Goal: Task Accomplishment & Management: Manage account settings

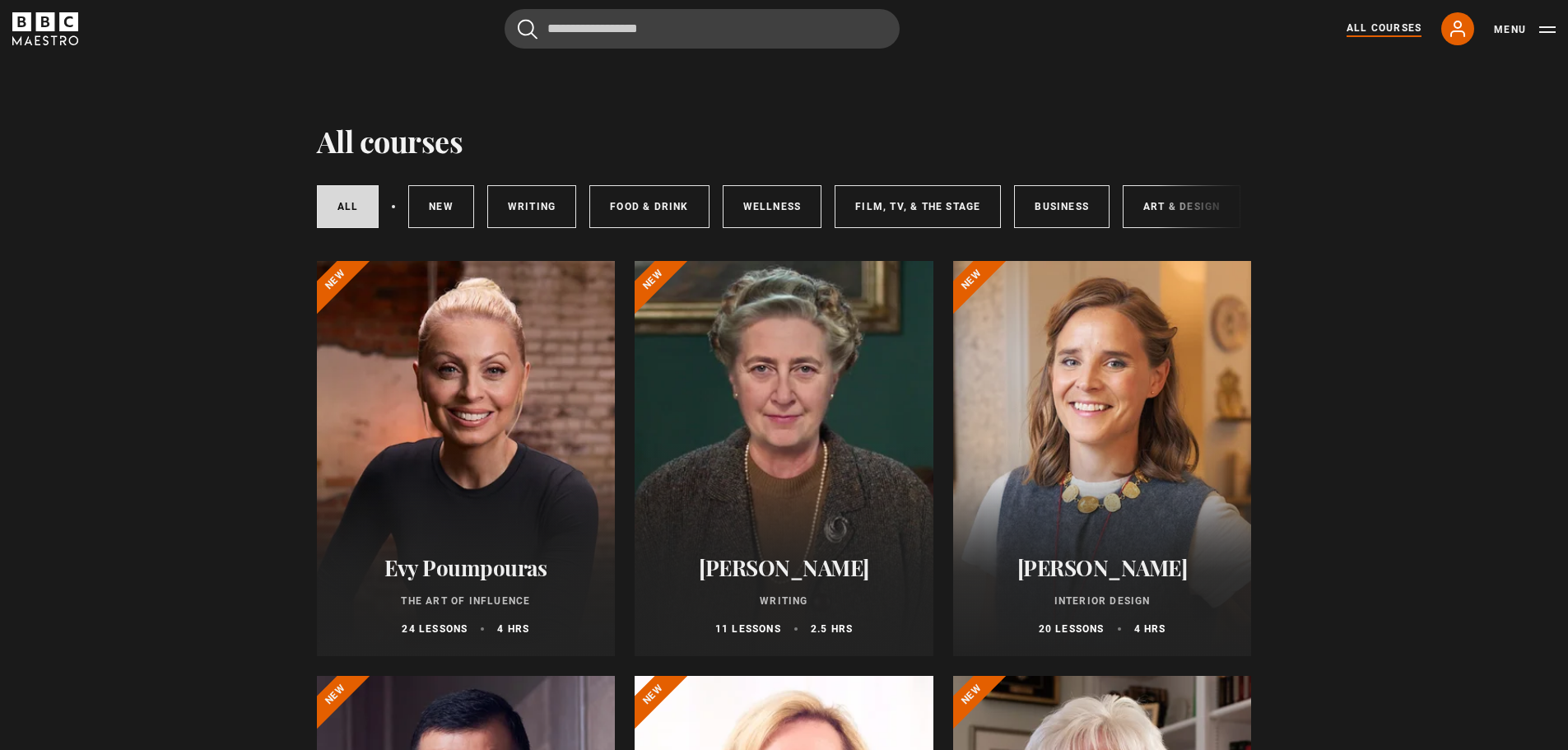
click at [1392, 23] on link "All Courses" at bounding box center [1384, 29] width 75 height 17
click at [1511, 19] on div "Menu" at bounding box center [1525, 28] width 62 height 19
click at [1505, 31] on button "Menu" at bounding box center [1525, 30] width 62 height 17
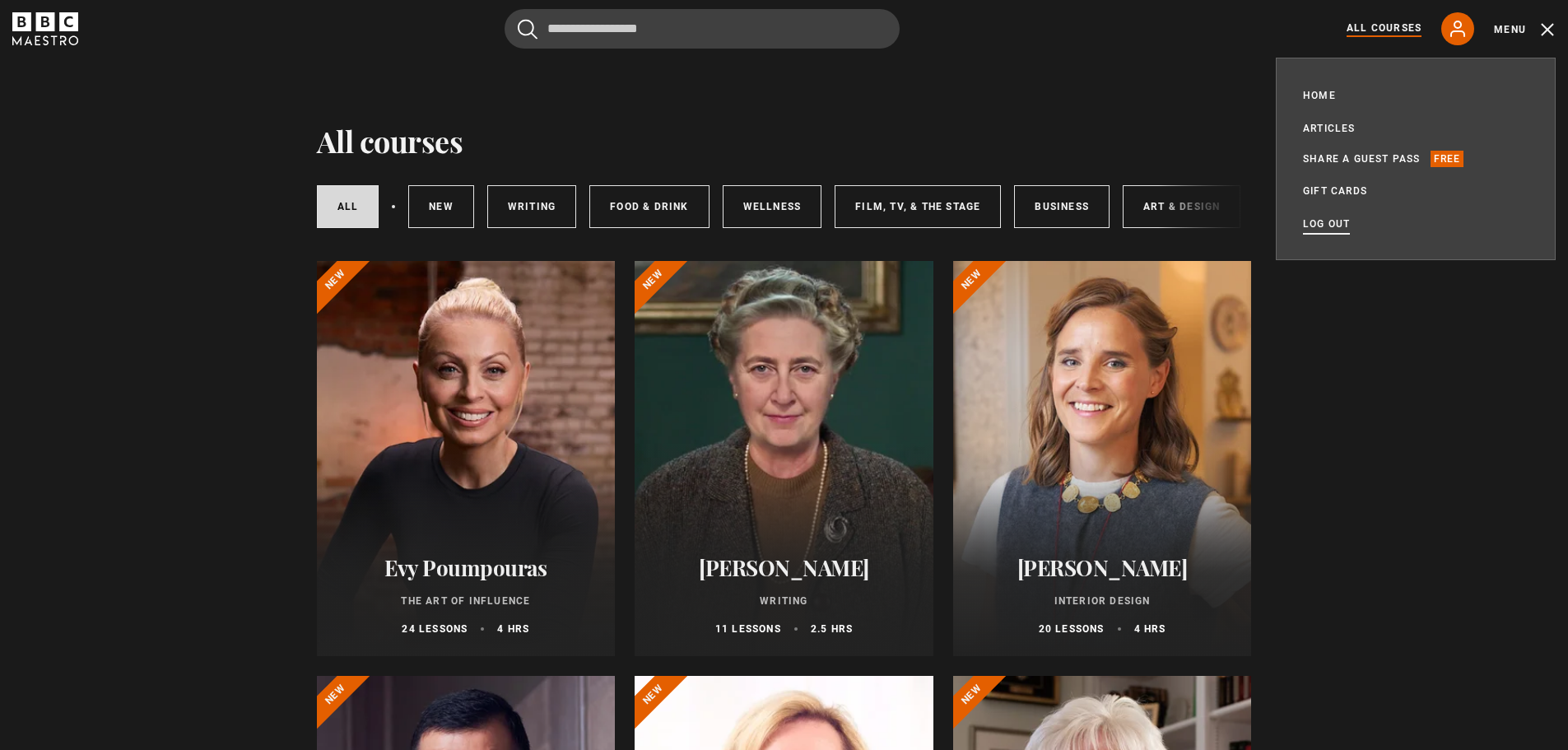
click at [1336, 226] on link "Log out" at bounding box center [1326, 224] width 47 height 17
